Goal: Find contact information: Find contact information

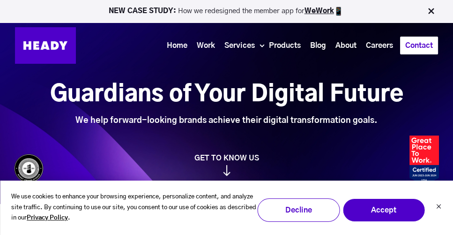
click at [411, 43] on link "Contact" at bounding box center [418, 45] width 37 height 17
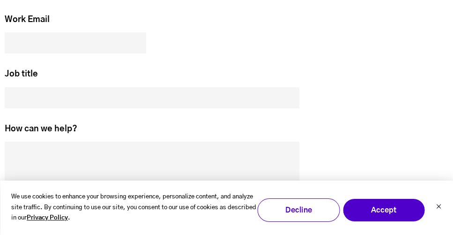
scroll to position [419, 5]
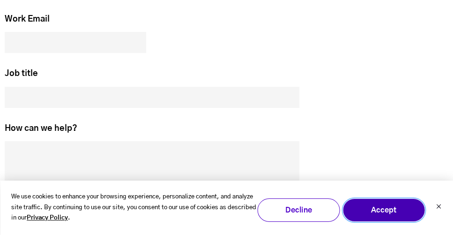
click at [393, 210] on button "Accept" at bounding box center [383, 209] width 82 height 23
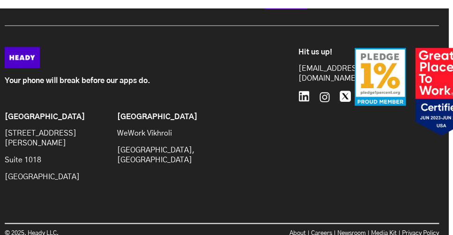
scroll to position [783, 5]
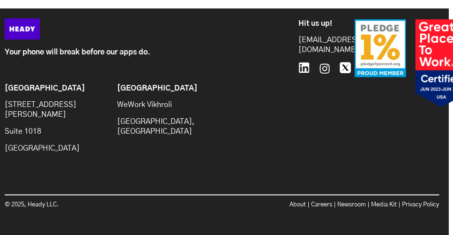
click at [66, 145] on p "[GEOGRAPHIC_DATA]" at bounding box center [56, 148] width 103 height 10
copy p "11201"
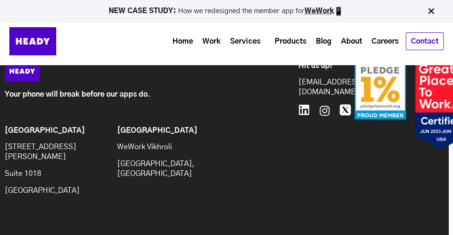
scroll to position [740, 5]
